Goal: Task Accomplishment & Management: Use online tool/utility

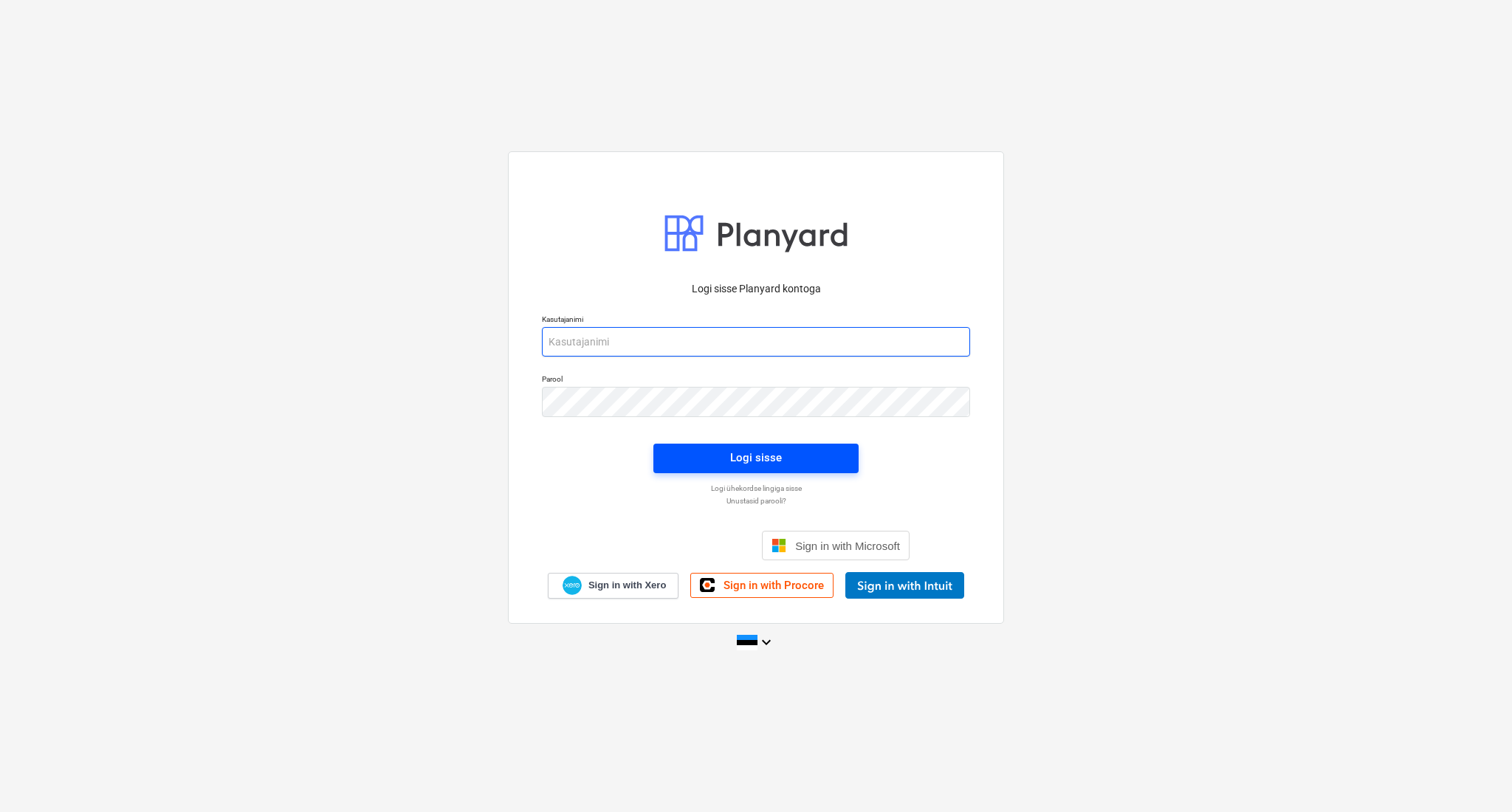
type input "[PERSON_NAME][EMAIL_ADDRESS][DOMAIN_NAME]"
click at [695, 463] on span "Logi sisse" at bounding box center [756, 458] width 170 height 19
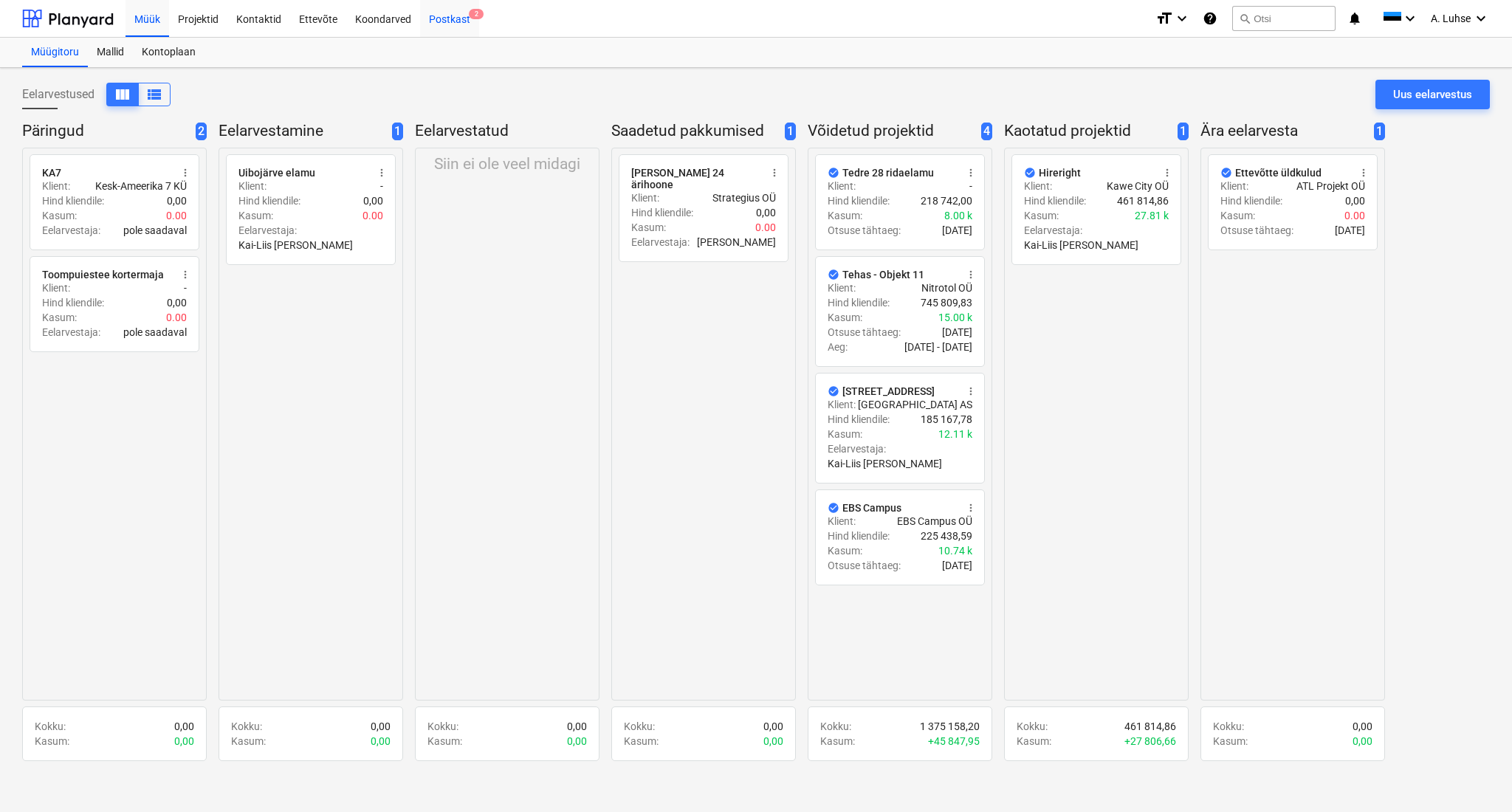
click at [463, 25] on div "Postkast 2" at bounding box center [449, 18] width 59 height 38
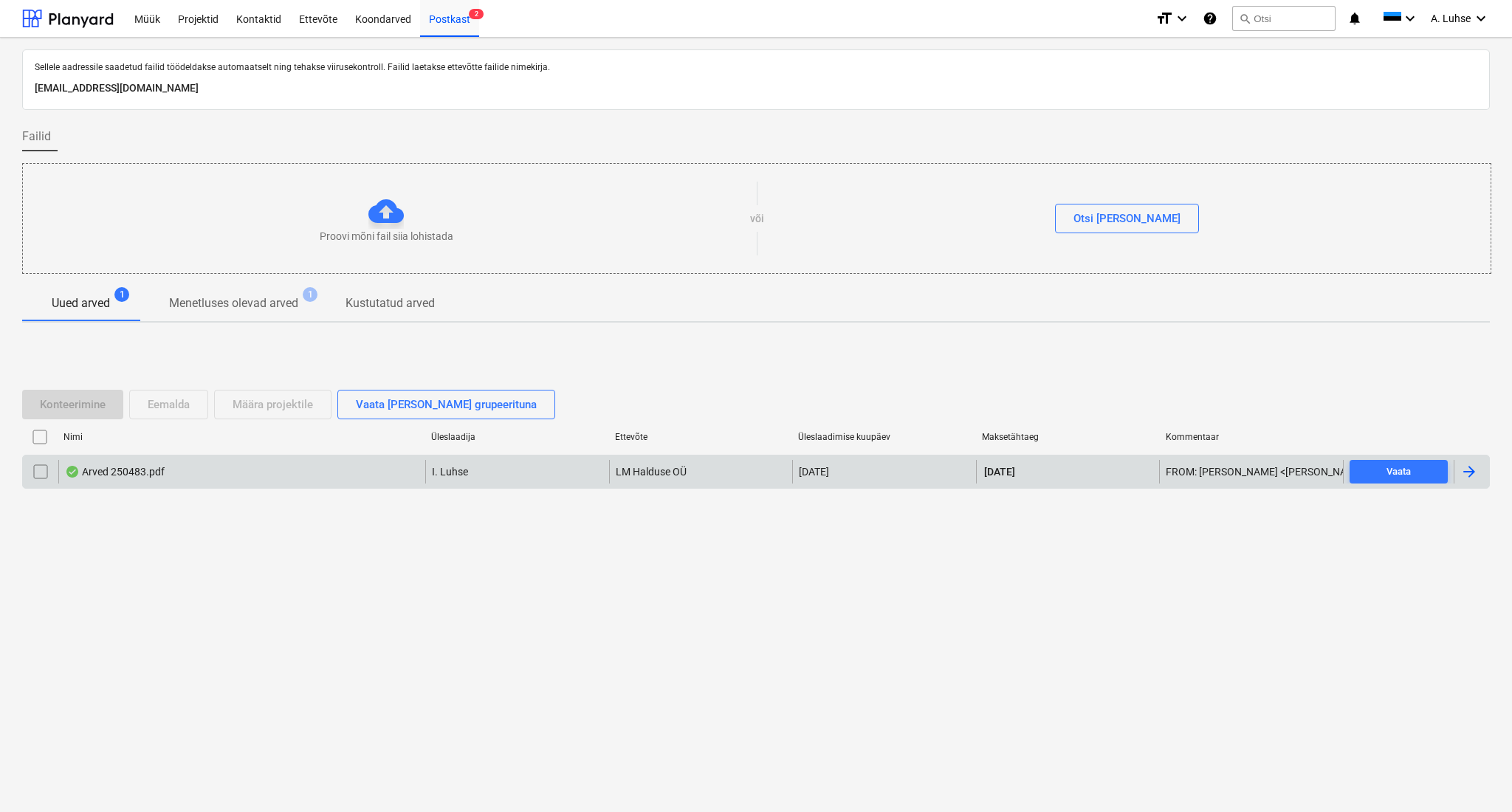
click at [232, 477] on div "Arved 250483.pdf" at bounding box center [242, 471] width 367 height 24
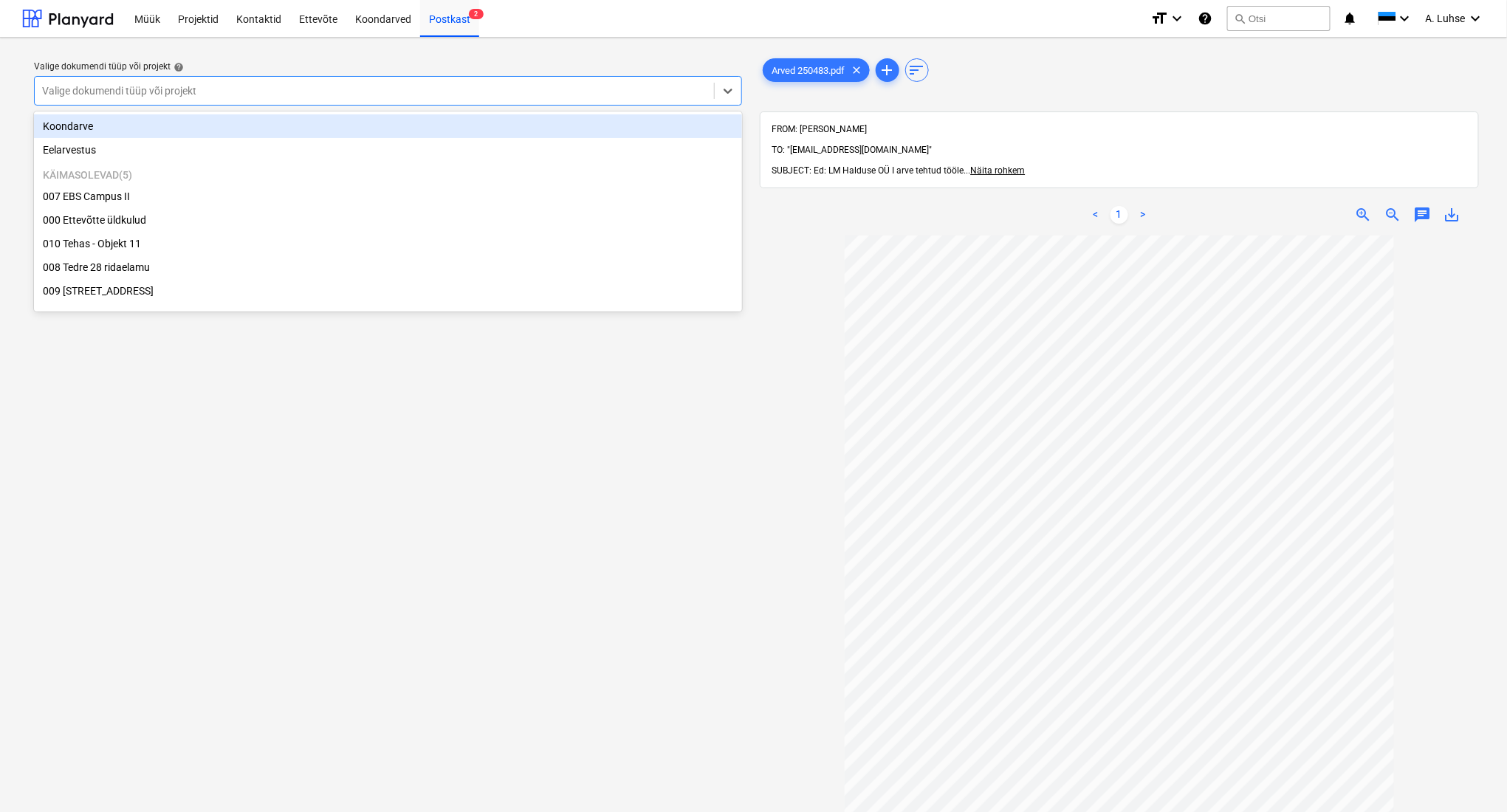
click at [681, 93] on div at bounding box center [374, 90] width 665 height 15
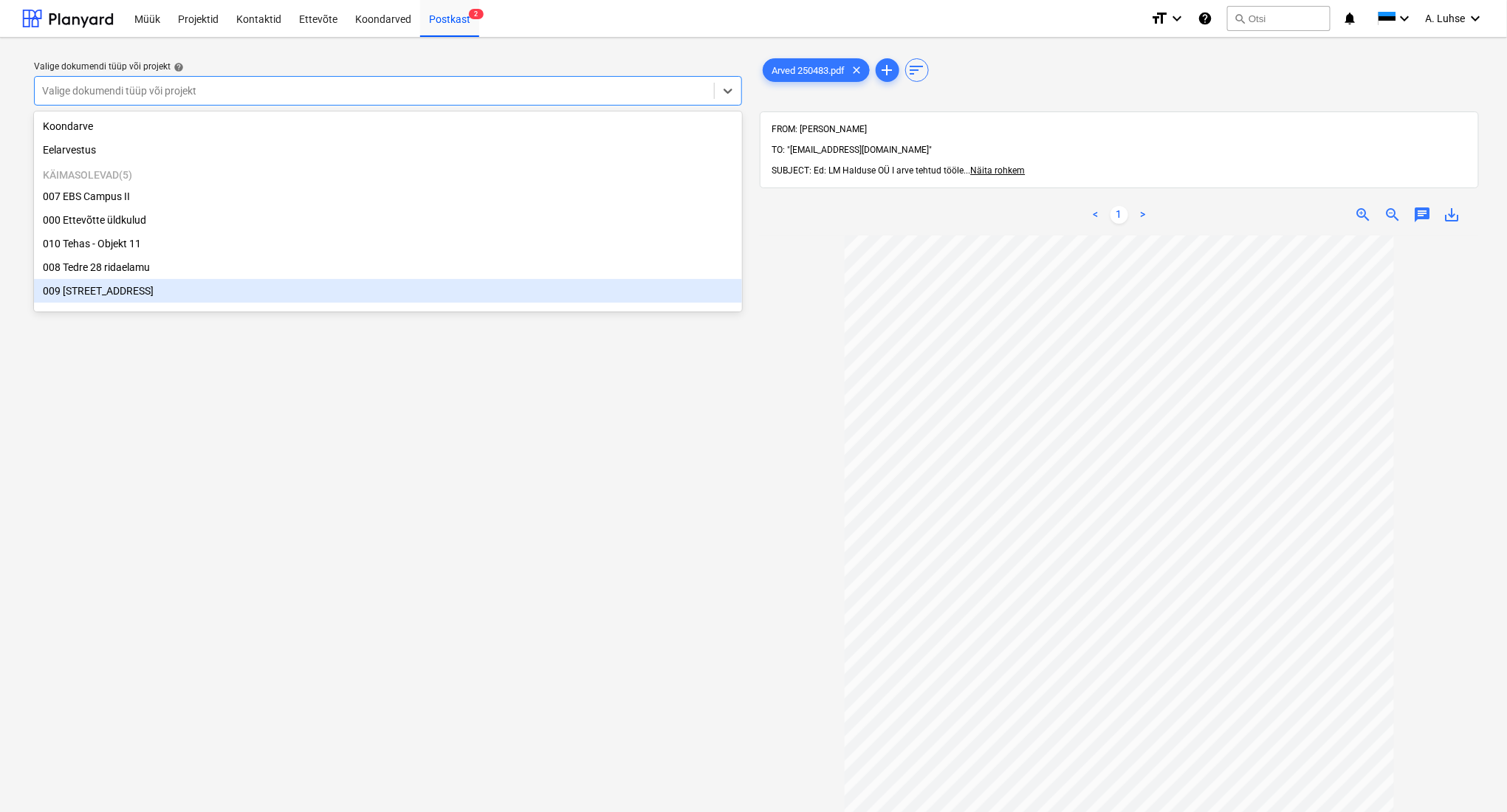
click at [552, 300] on div "009 [STREET_ADDRESS]" at bounding box center [388, 291] width 708 height 24
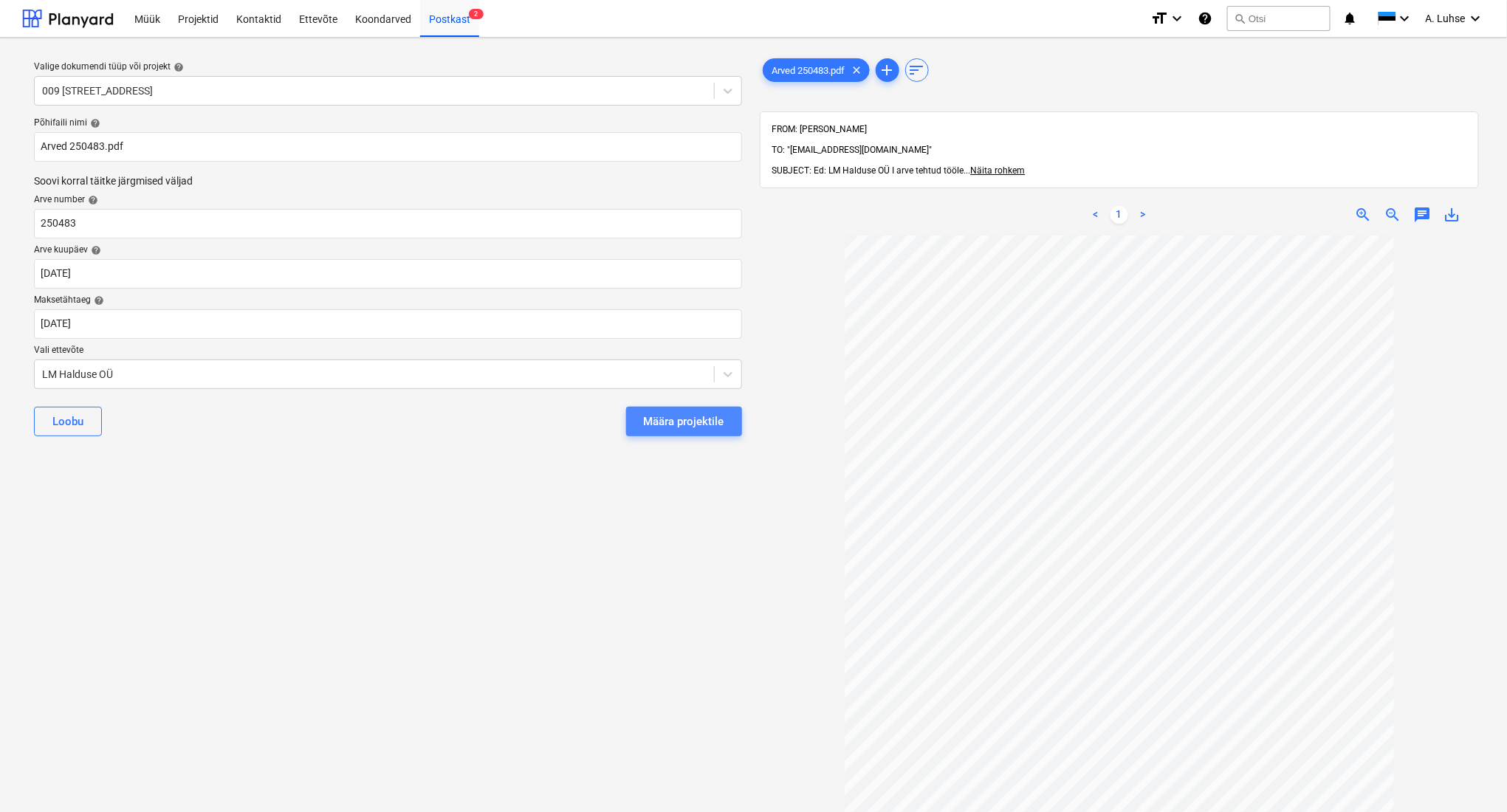
click at [672, 427] on div "Määra projektile" at bounding box center [684, 421] width 81 height 19
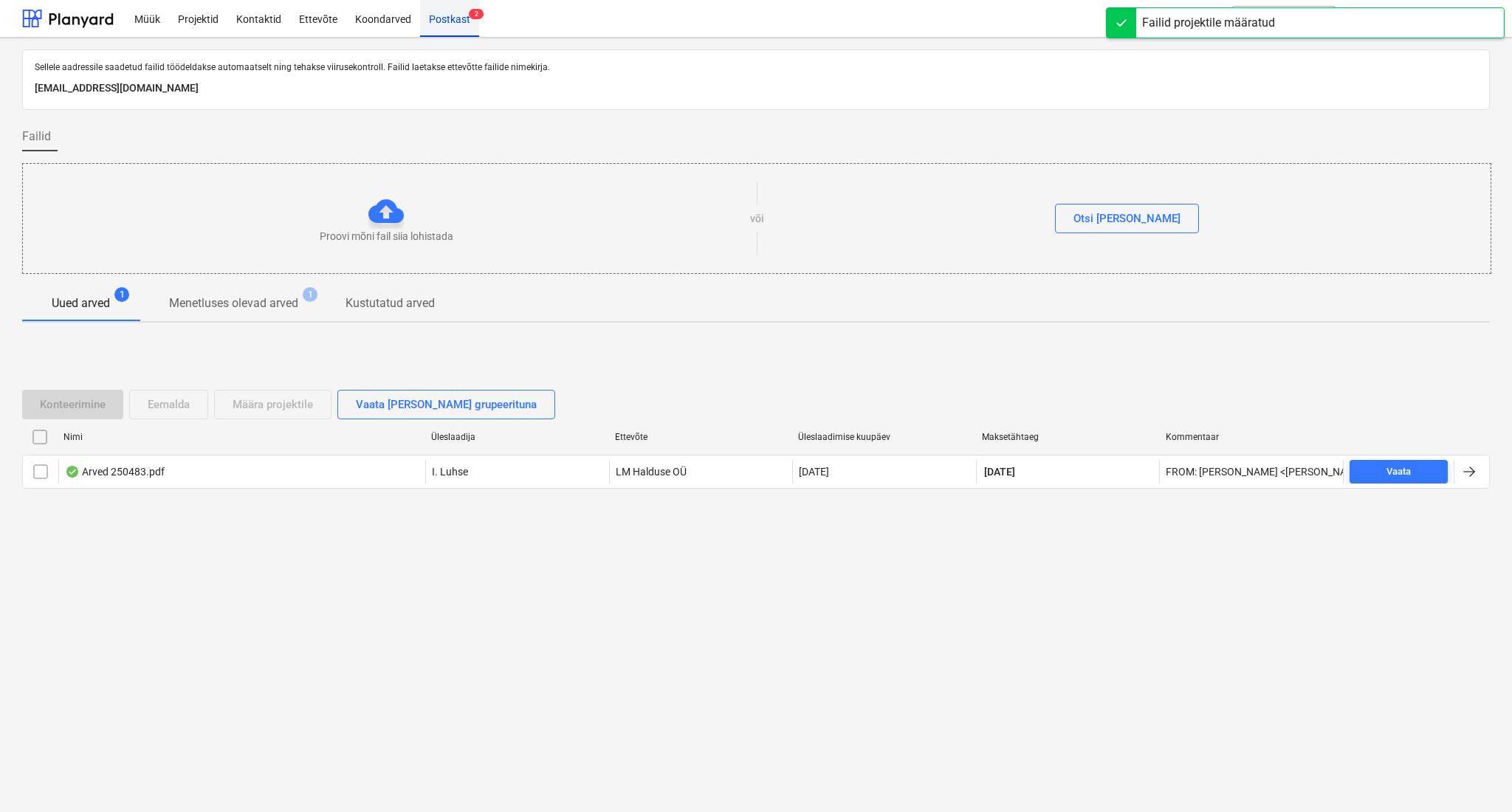
click at [444, 26] on div "Postkast 2" at bounding box center [449, 18] width 59 height 38
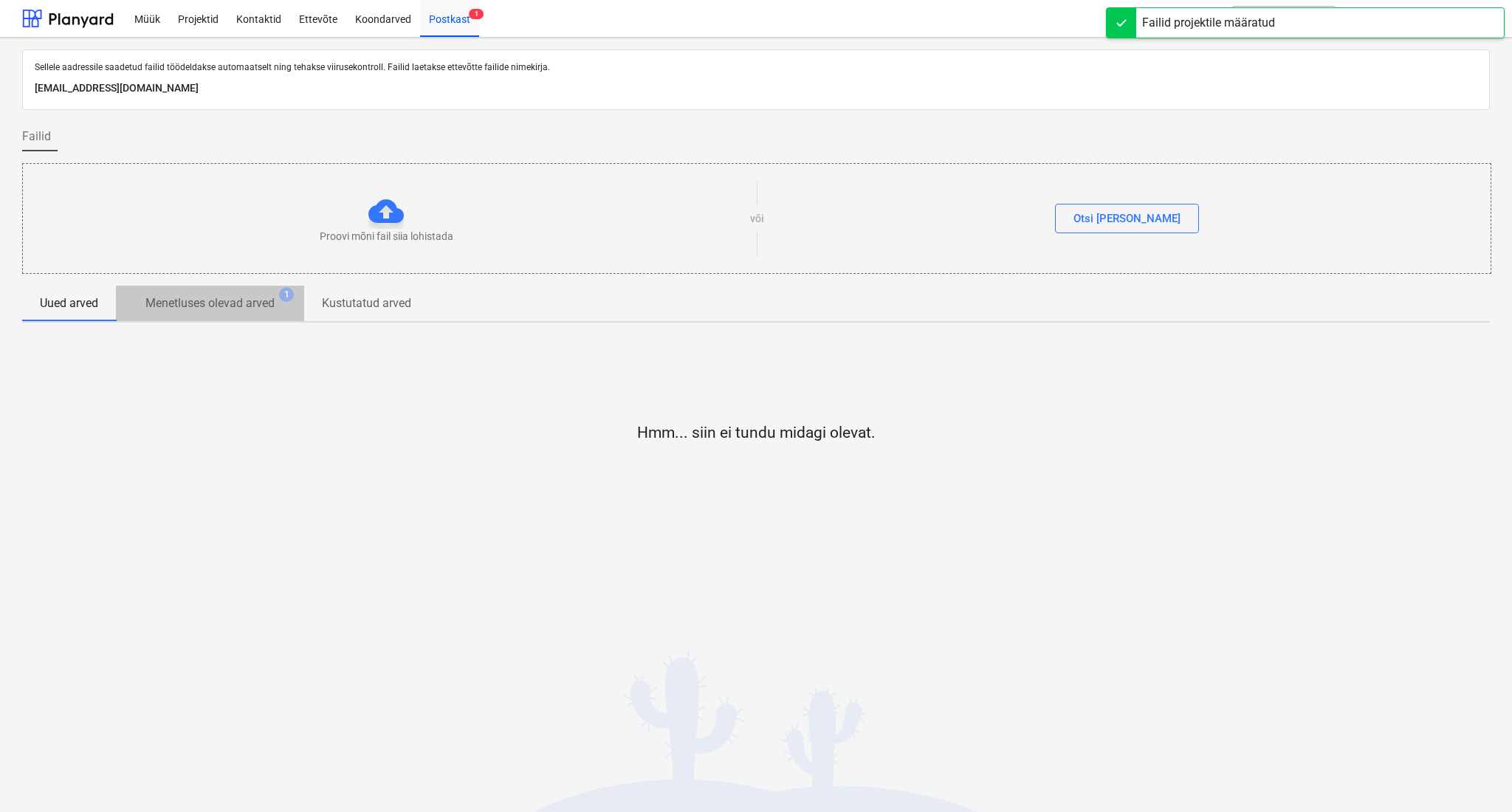
click at [247, 296] on p "Menetluses olevad arved" at bounding box center [209, 303] width 129 height 18
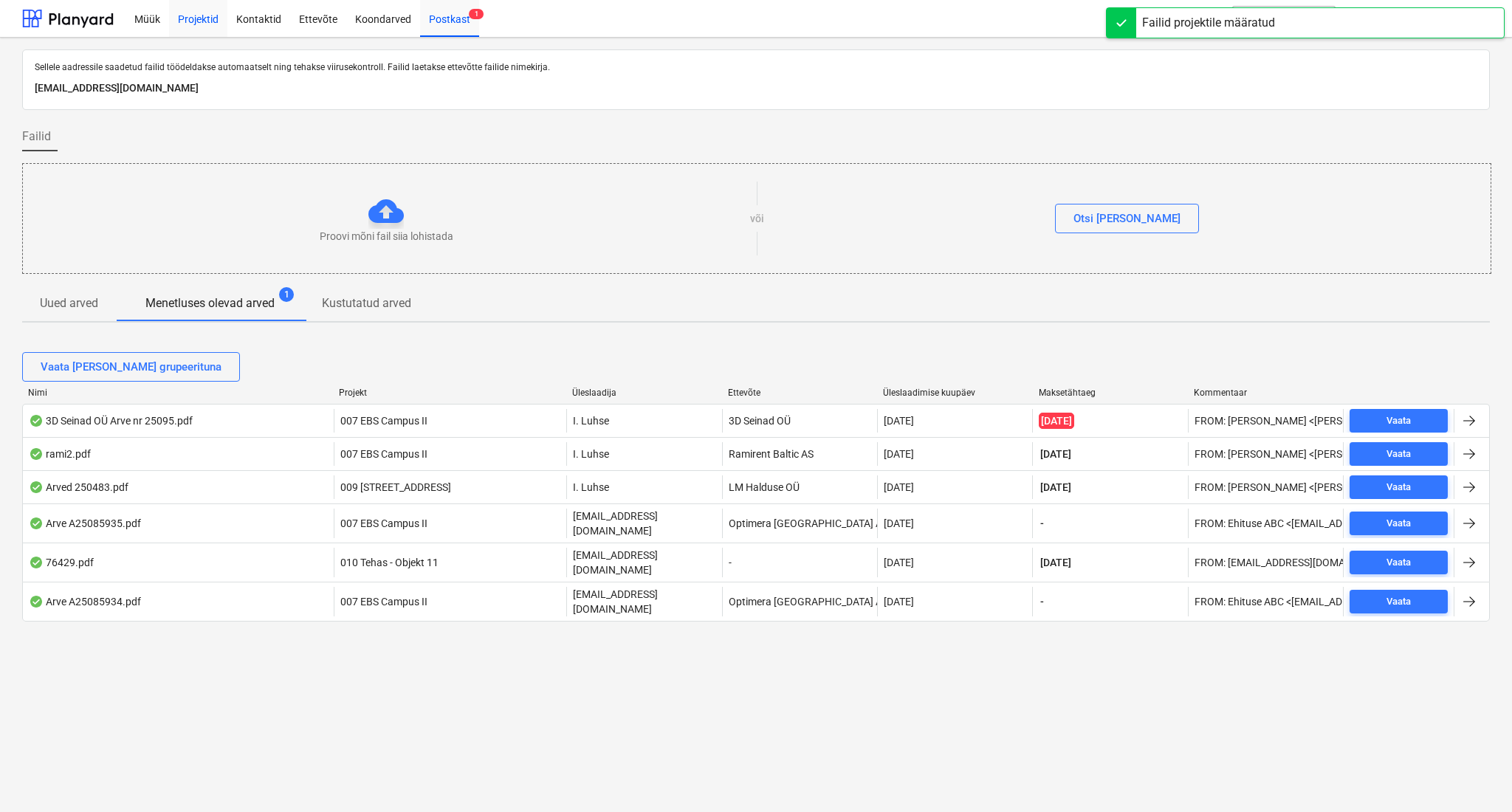
click at [204, 21] on div "Projektid" at bounding box center [198, 18] width 59 height 38
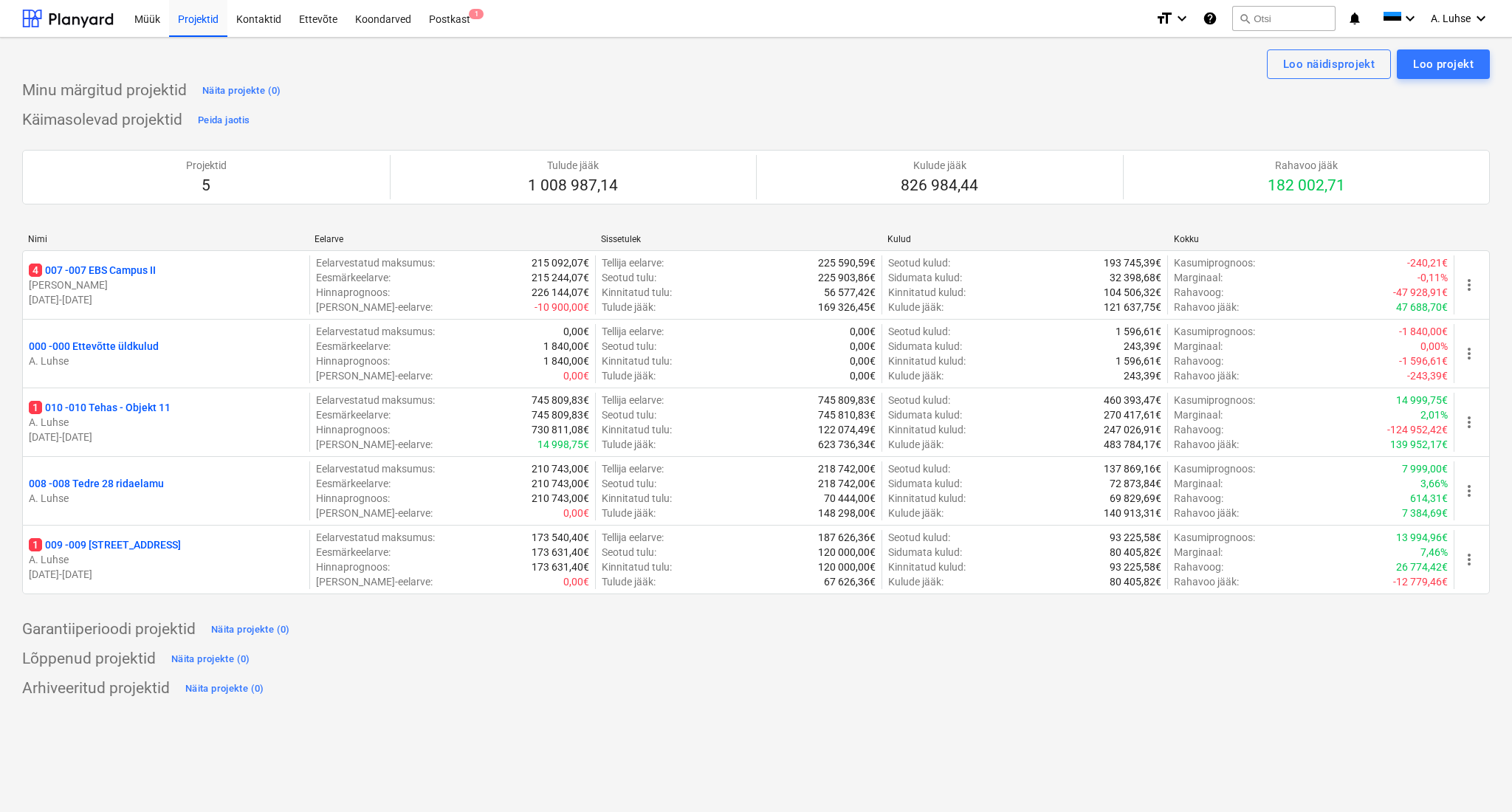
click at [854, 740] on div "Loo näidisprojekt Loo projekt Minu märgitud projektid Näita projekte (0) Käimas…" at bounding box center [756, 425] width 1512 height 774
